Goal: Navigation & Orientation: Find specific page/section

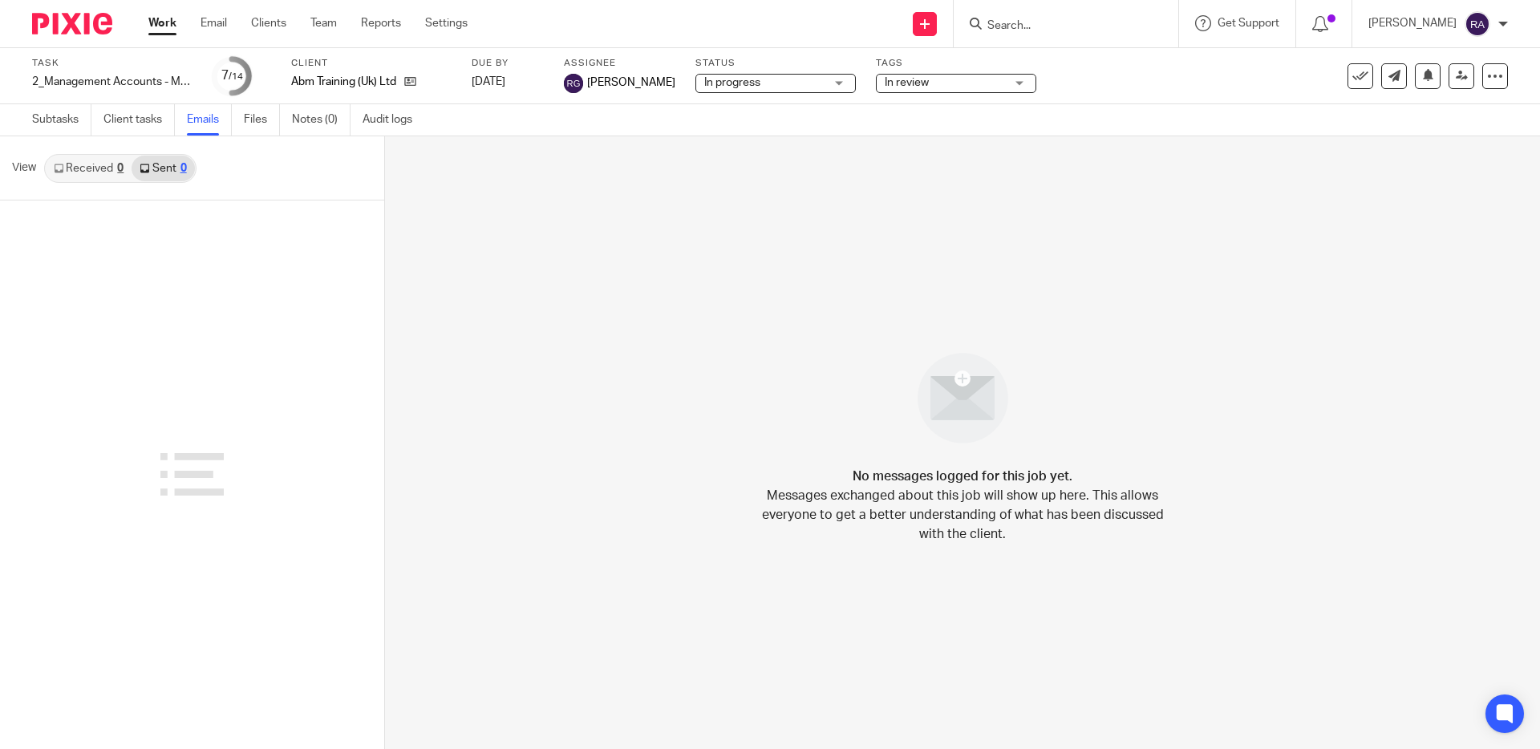
click at [156, 25] on link "Work" at bounding box center [162, 23] width 28 height 16
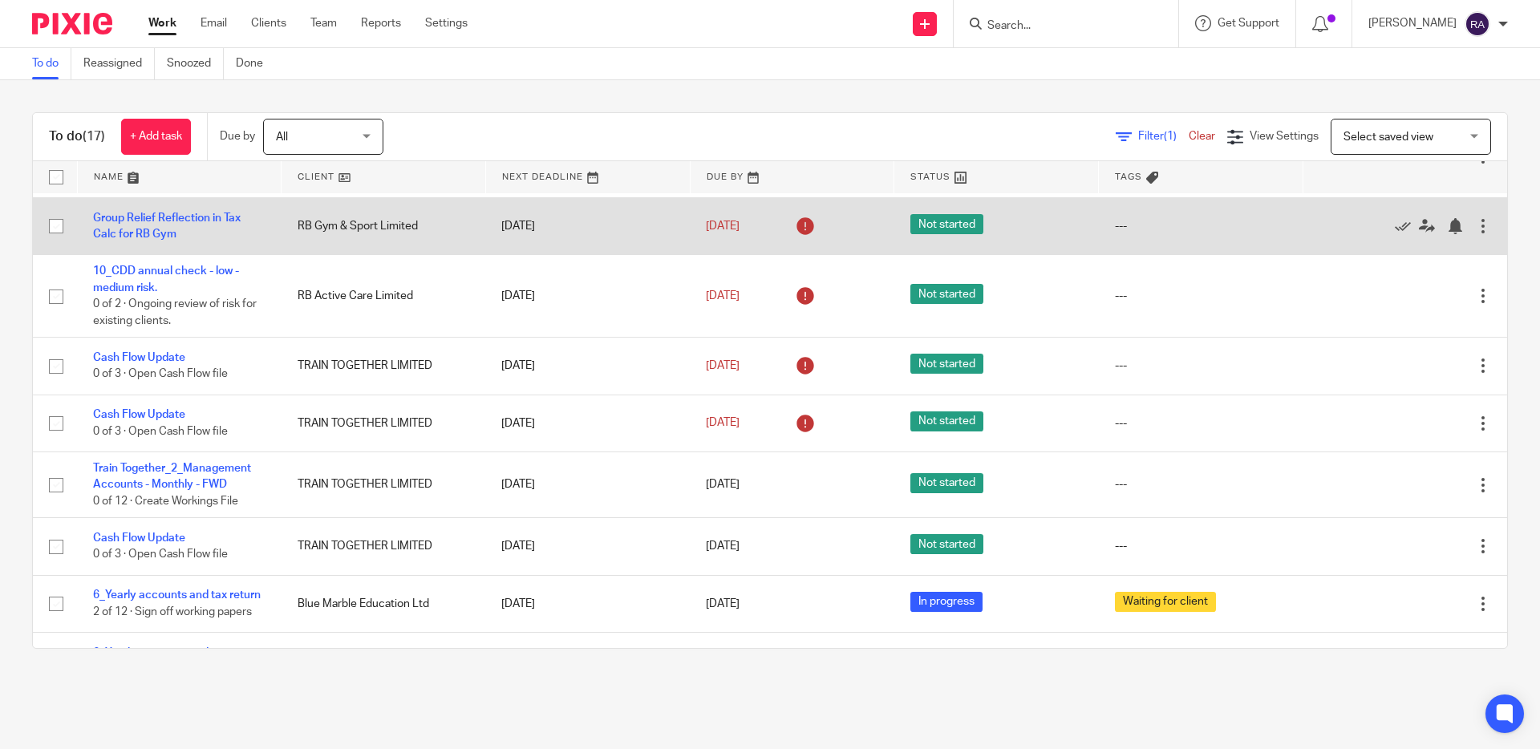
scroll to position [132, 0]
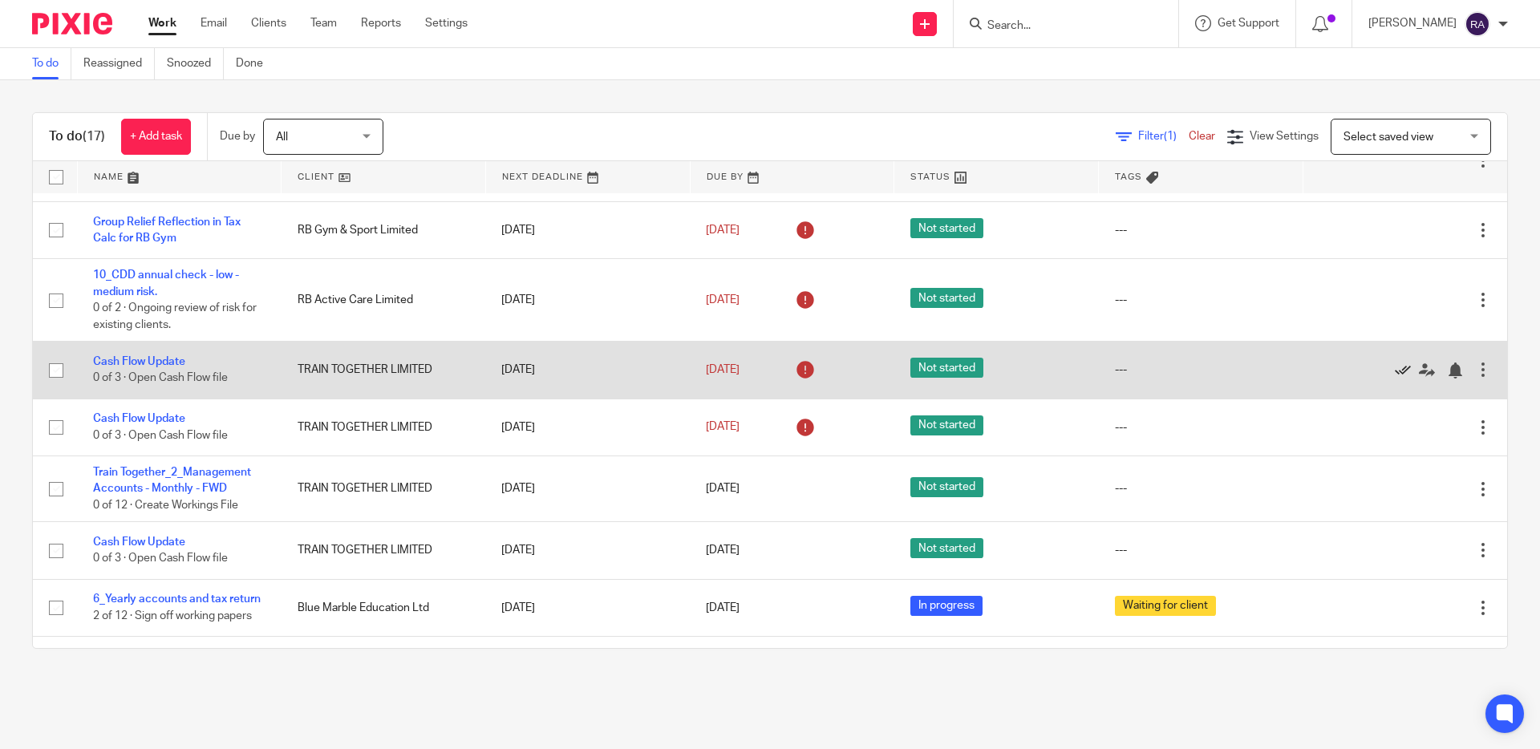
click at [1407, 369] on icon at bounding box center [1403, 370] width 16 height 16
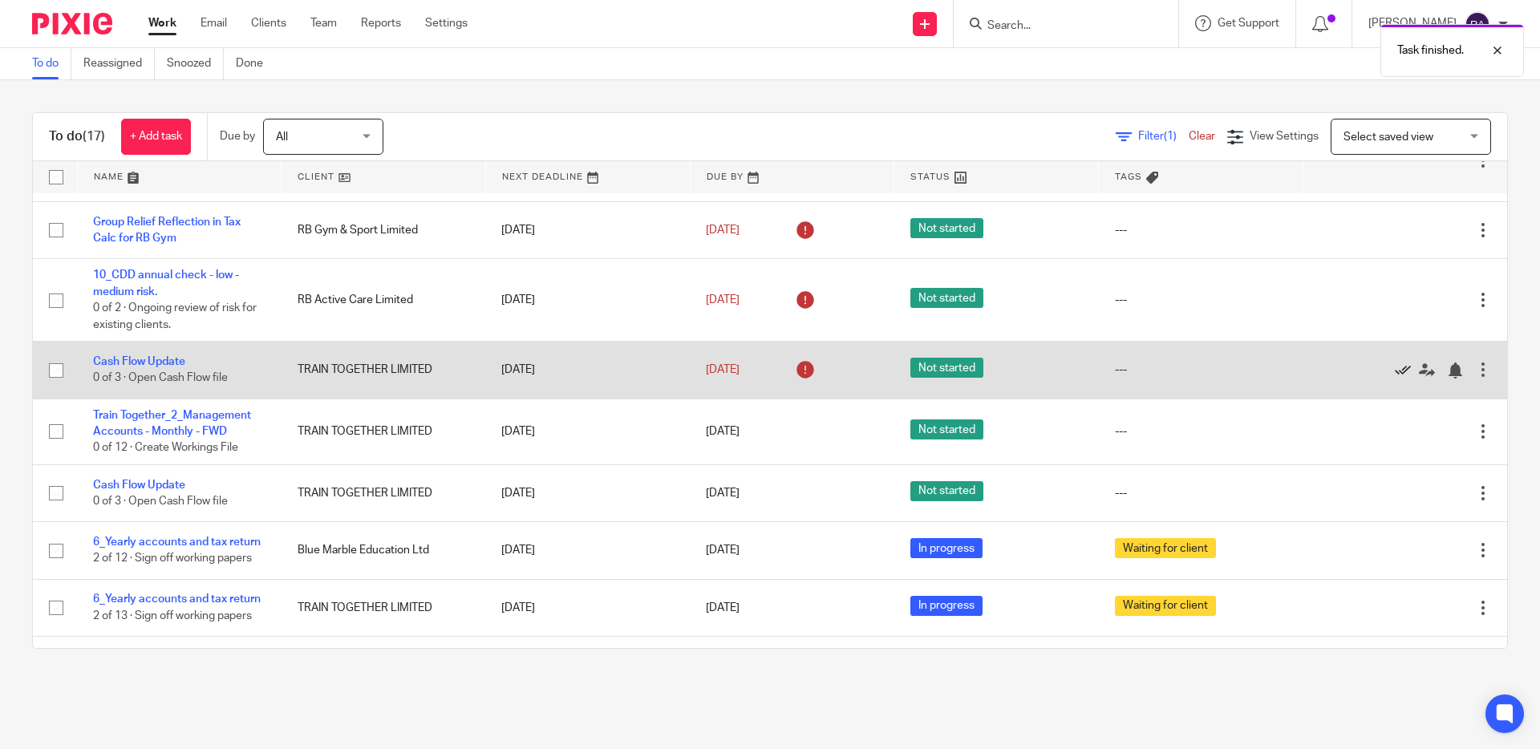
click at [1407, 369] on icon at bounding box center [1403, 370] width 16 height 16
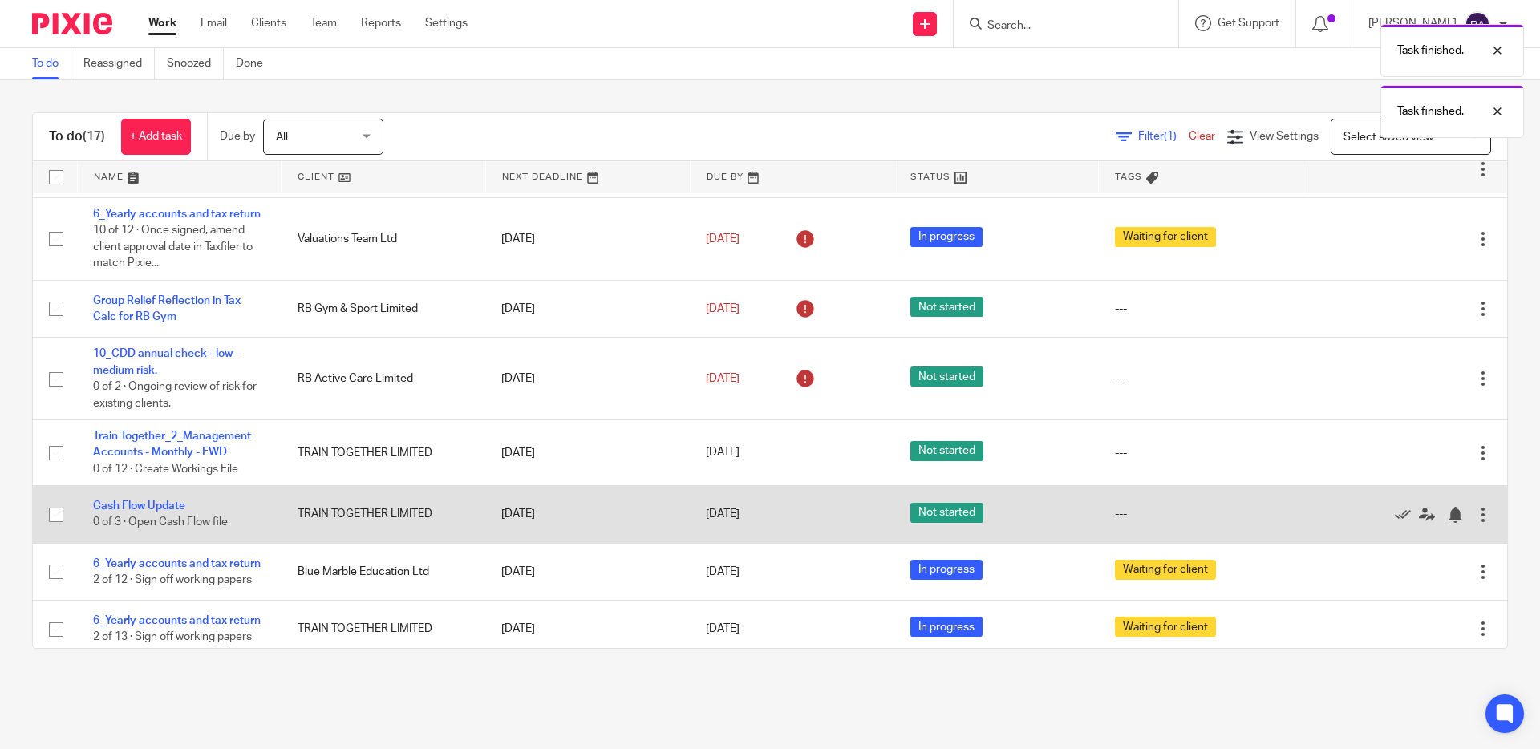
scroll to position [0, 0]
